Goal: Task Accomplishment & Management: Use online tool/utility

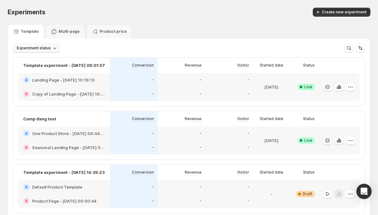
click at [50, 49] on span "Experiment status" at bounding box center [34, 48] width 34 height 5
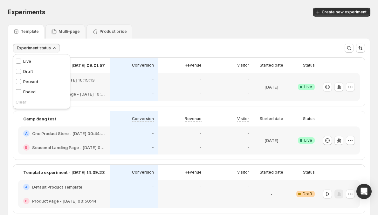
click at [43, 42] on div "Experiment status More views More views Create new view" at bounding box center [189, 46] width 362 height 14
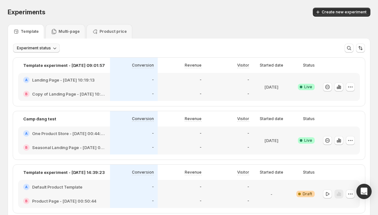
click at [42, 47] on span "Experiment status" at bounding box center [34, 48] width 34 height 5
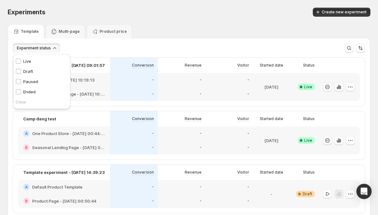
click at [62, 49] on div "Experiment status More views More views Create new view" at bounding box center [189, 48] width 352 height 9
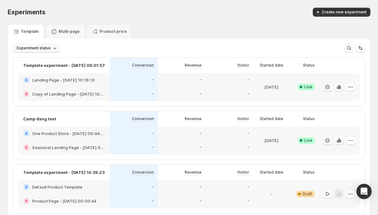
click at [59, 50] on button "Experiment status" at bounding box center [36, 48] width 47 height 9
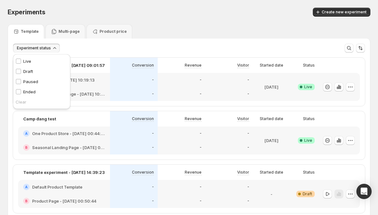
click at [59, 50] on button "Experiment status" at bounding box center [36, 48] width 47 height 9
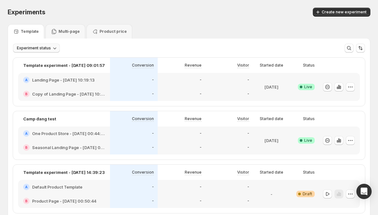
click at [30, 48] on span "Experiment status" at bounding box center [34, 48] width 34 height 5
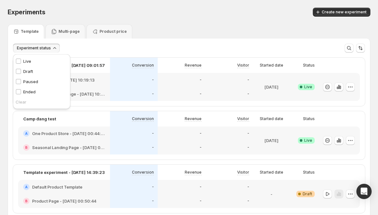
click at [30, 48] on span "Experiment status" at bounding box center [34, 48] width 34 height 5
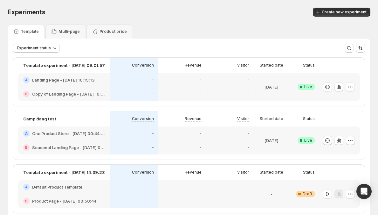
click at [62, 28] on div "Multi-page" at bounding box center [65, 31] width 29 height 6
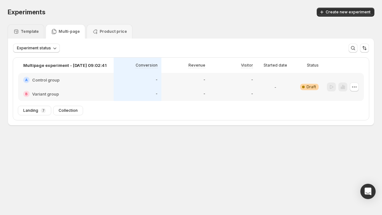
click at [26, 30] on p "Template" at bounding box center [30, 31] width 18 height 5
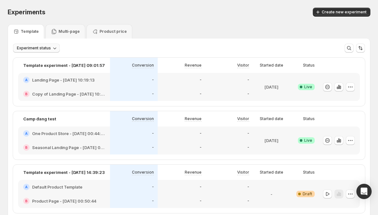
click at [29, 49] on span "Experiment status" at bounding box center [34, 48] width 34 height 5
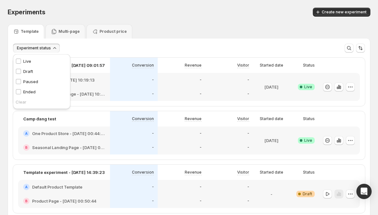
click at [30, 49] on span "Experiment status" at bounding box center [34, 48] width 34 height 5
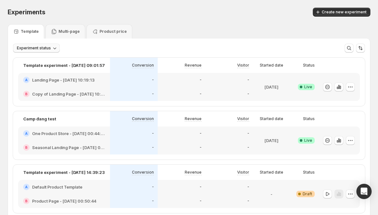
click at [30, 49] on span "Experiment status" at bounding box center [34, 48] width 34 height 5
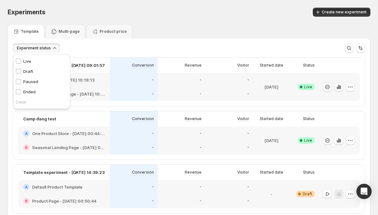
click at [30, 49] on span "Experiment status" at bounding box center [34, 48] width 34 height 5
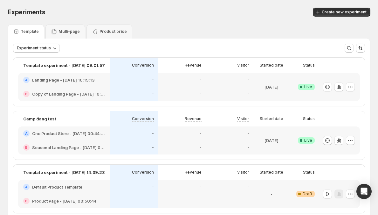
click at [234, 92] on div "-" at bounding box center [229, 94] width 40 height 6
